Goal: Task Accomplishment & Management: Manage account settings

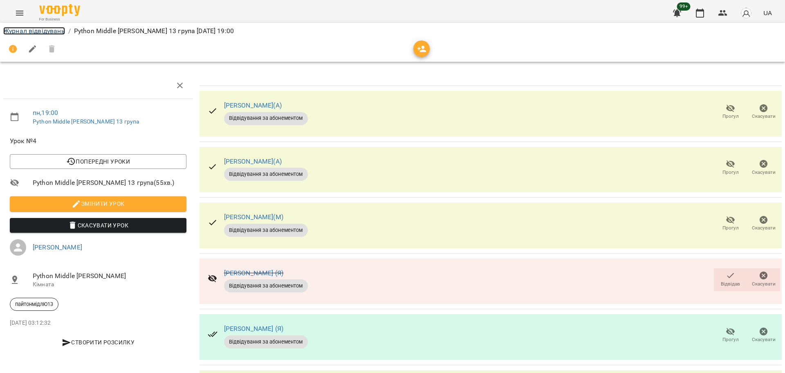
click at [49, 31] on link "Журнал відвідувань" at bounding box center [34, 31] width 62 height 8
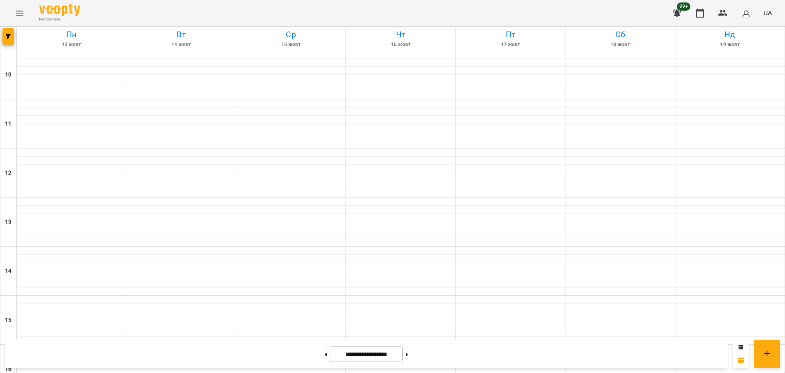
scroll to position [352, 0]
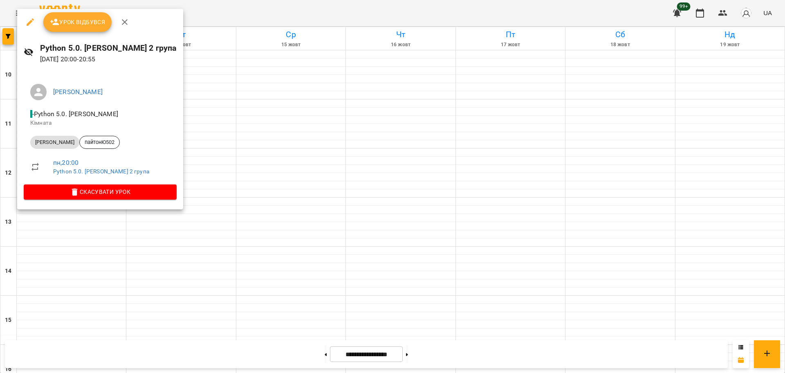
click at [84, 27] on span "Урок відбувся" at bounding box center [78, 22] width 56 height 10
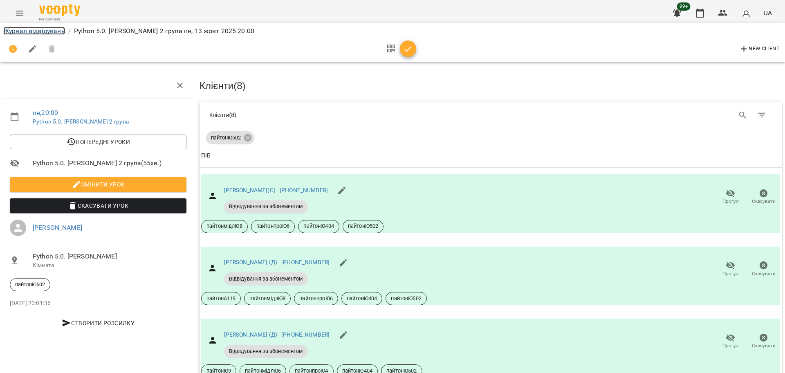
click at [57, 33] on link "Журнал відвідувань" at bounding box center [34, 31] width 62 height 8
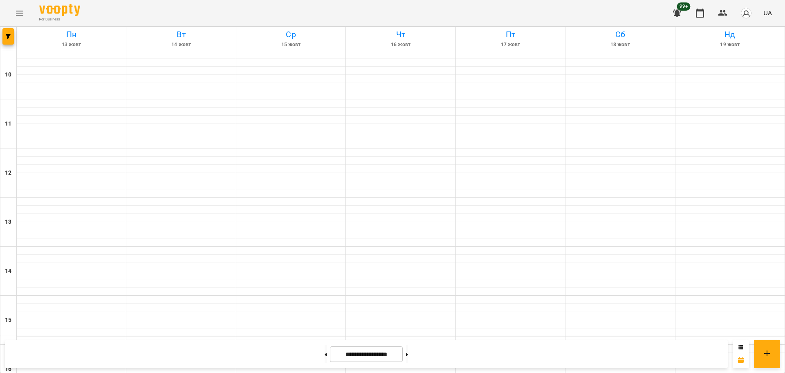
scroll to position [352, 0]
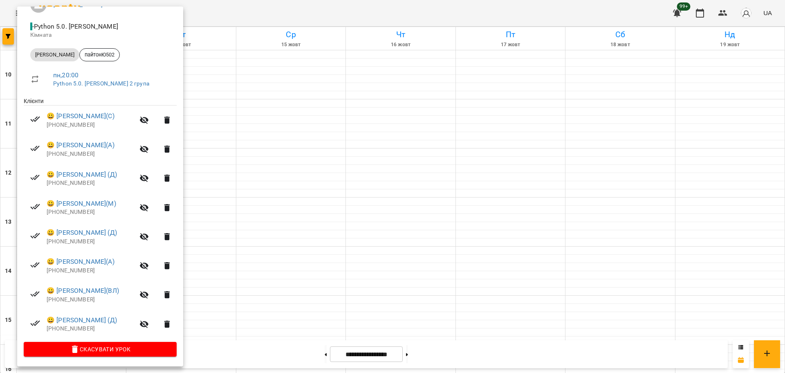
scroll to position [0, 0]
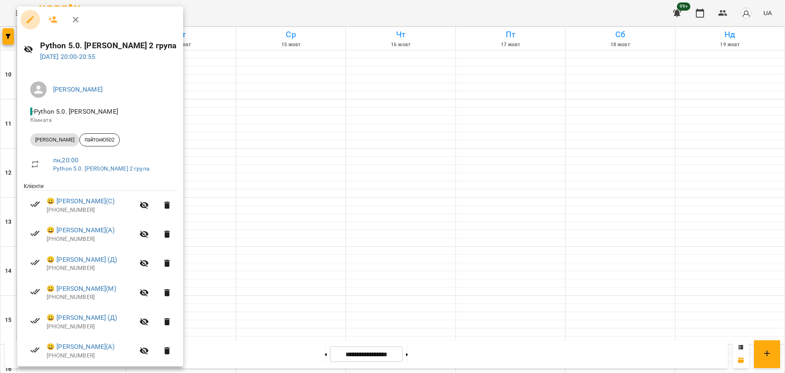
click at [27, 18] on icon "button" at bounding box center [30, 20] width 10 height 10
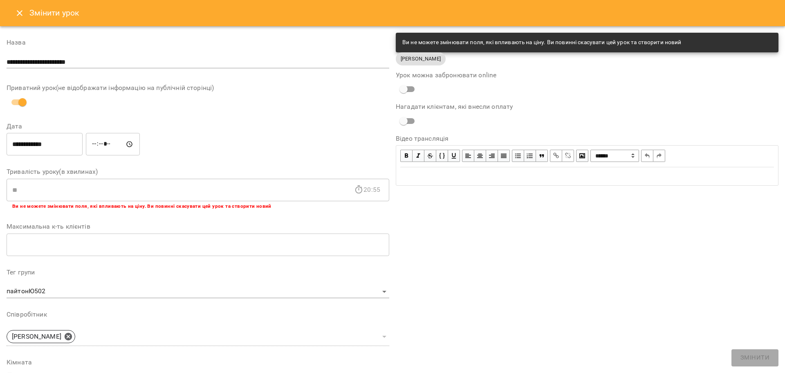
click at [11, 15] on button "Close" at bounding box center [20, 13] width 20 height 20
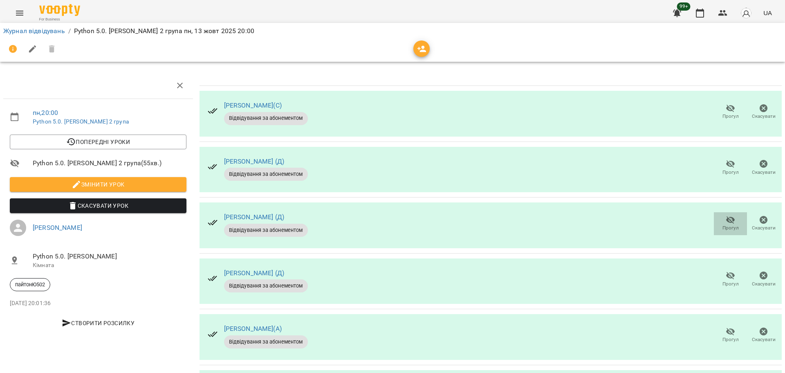
click at [726, 220] on icon "button" at bounding box center [731, 220] width 10 height 10
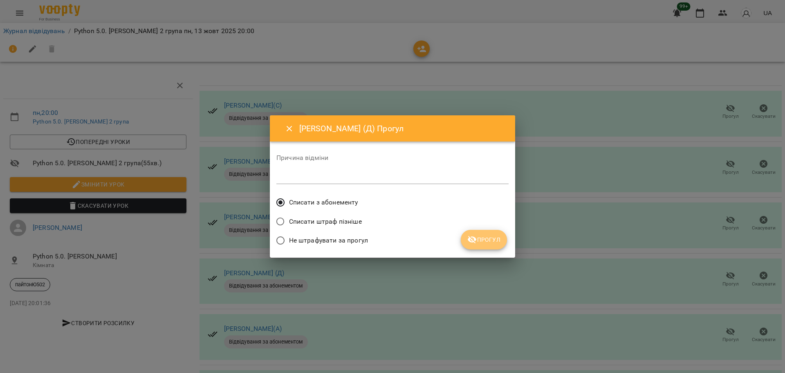
click at [500, 233] on button "Прогул" at bounding box center [484, 240] width 46 height 20
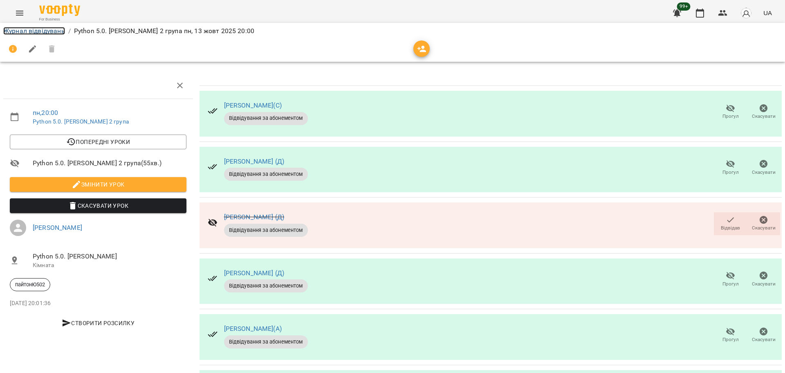
click at [47, 31] on link "Журнал відвідувань" at bounding box center [34, 31] width 62 height 8
